Goal: Navigation & Orientation: Find specific page/section

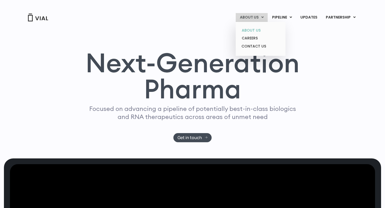
click at [256, 29] on link "ABOUT US" at bounding box center [260, 30] width 46 height 8
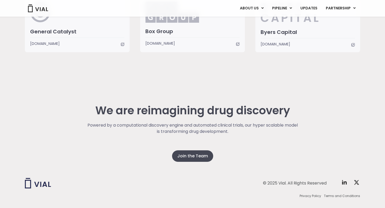
scroll to position [1280, 0]
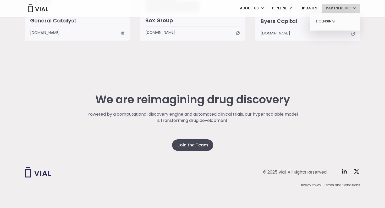
click at [332, 11] on link "PARTNERSHIP" at bounding box center [340, 8] width 38 height 9
click at [327, 21] on link "LICENSING" at bounding box center [335, 21] width 46 height 8
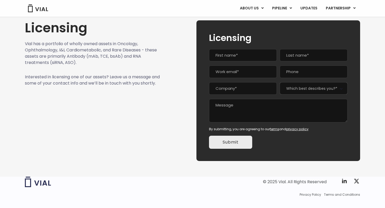
scroll to position [30, 0]
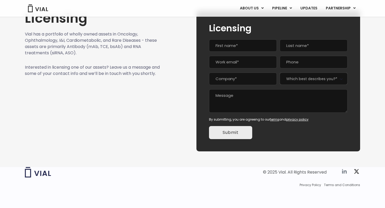
click at [343, 173] on icon at bounding box center [344, 172] width 5 height 4
